Goal: Check status: Check status

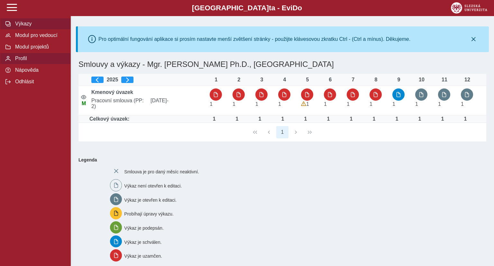
click at [22, 38] on span "Modul pro vedoucí" at bounding box center [39, 35] width 52 height 6
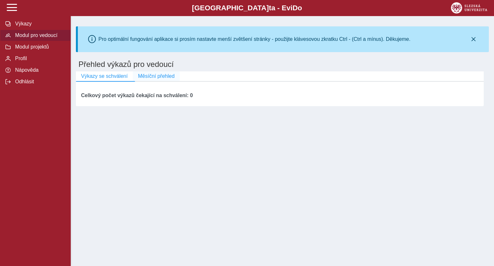
click at [156, 80] on button "Měsíční přehled" at bounding box center [156, 76] width 47 height 10
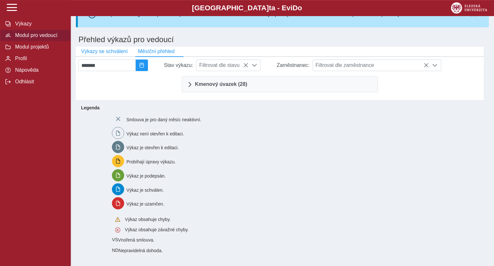
scroll to position [27, 0]
click at [410, 67] on span "Filtrovat dle zaměstnance" at bounding box center [371, 65] width 116 height 11
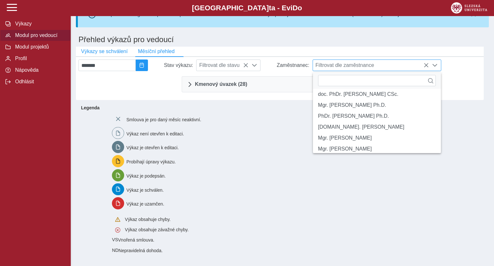
scroll to position [223, 0]
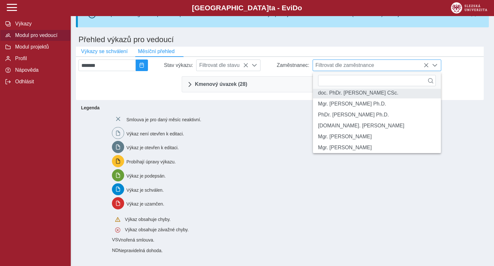
click at [386, 98] on li "doc. PhDr. [PERSON_NAME] CSc." at bounding box center [377, 92] width 128 height 11
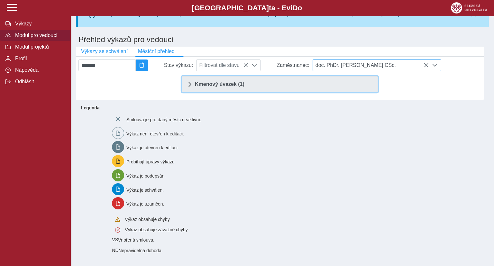
click at [279, 89] on link "Kmenový úvazek (1)" at bounding box center [280, 84] width 196 height 16
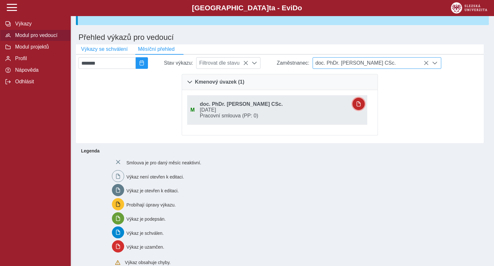
click at [356, 105] on span "button" at bounding box center [358, 103] width 5 height 5
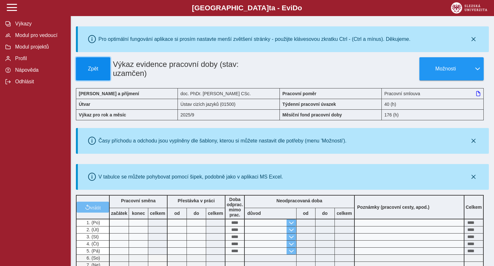
click at [86, 65] on button "Zpět" at bounding box center [93, 68] width 34 height 23
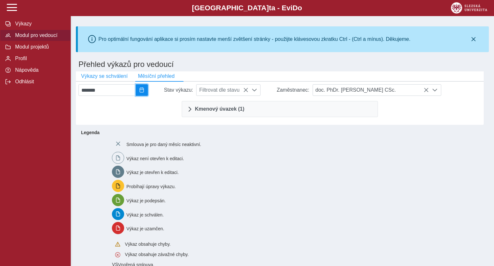
click at [148, 88] on button "2025/09" at bounding box center [142, 90] width 12 height 12
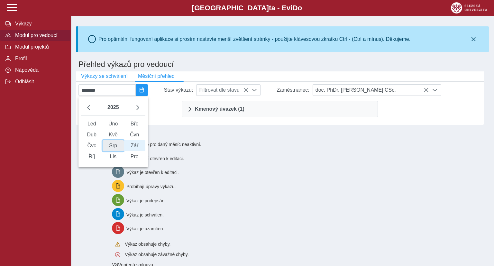
click at [118, 150] on span "Srp" at bounding box center [114, 145] width 22 height 11
type input "*******"
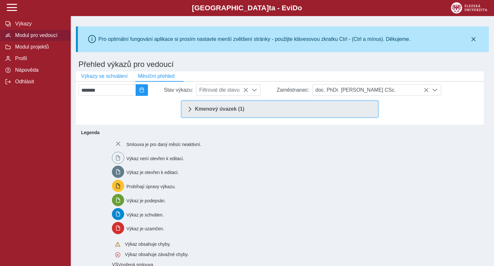
click at [216, 110] on span "Kmenový úvazek (1)" at bounding box center [220, 108] width 50 height 5
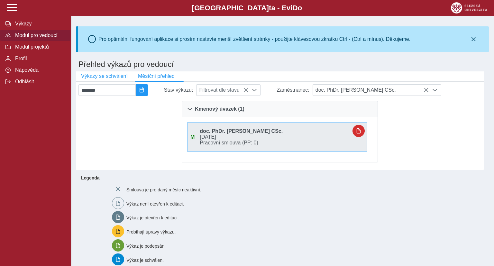
click at [223, 140] on span "[DATE]" at bounding box center [273, 137] width 153 height 6
